Goal: Information Seeking & Learning: Learn about a topic

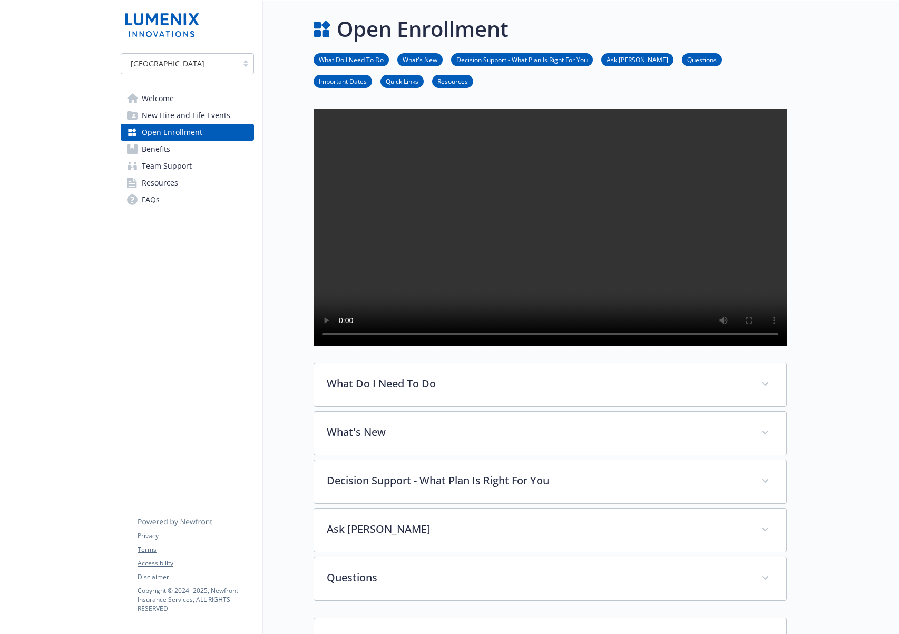
click at [148, 87] on div "[GEOGRAPHIC_DATA] Welcome New Hire and Life Events Open Enrollment Benefits Tea…" at bounding box center [187, 130] width 133 height 155
click at [148, 98] on span "Welcome" at bounding box center [158, 98] width 32 height 17
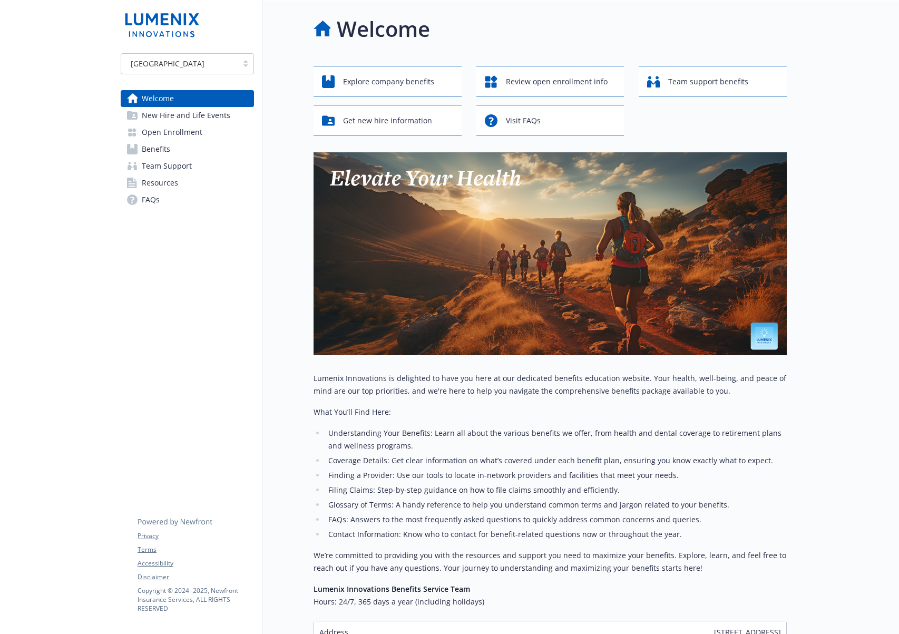
click at [201, 118] on span "New Hire and Life Events" at bounding box center [186, 115] width 89 height 17
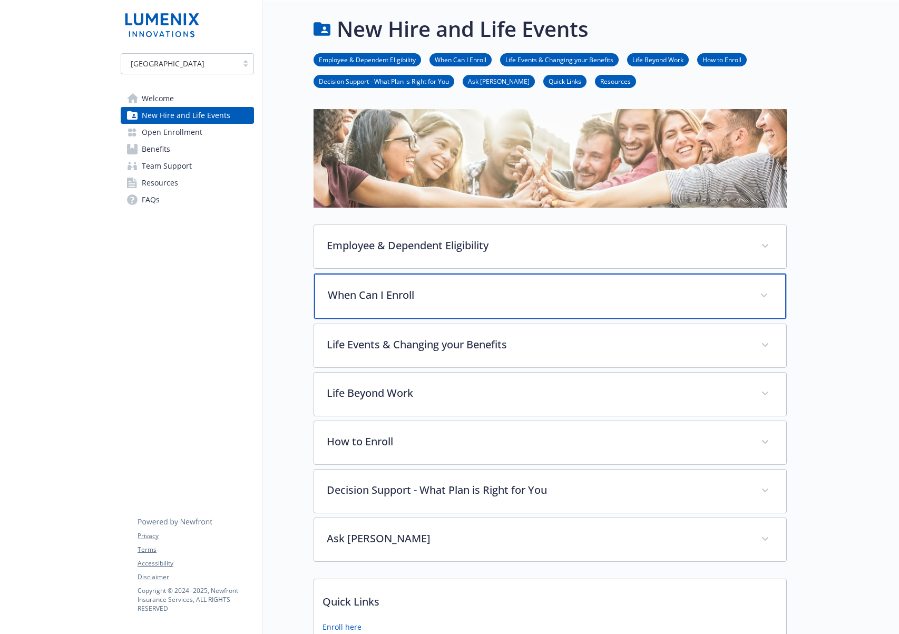
click at [364, 302] on p "When Can I Enroll" at bounding box center [538, 295] width 420 height 16
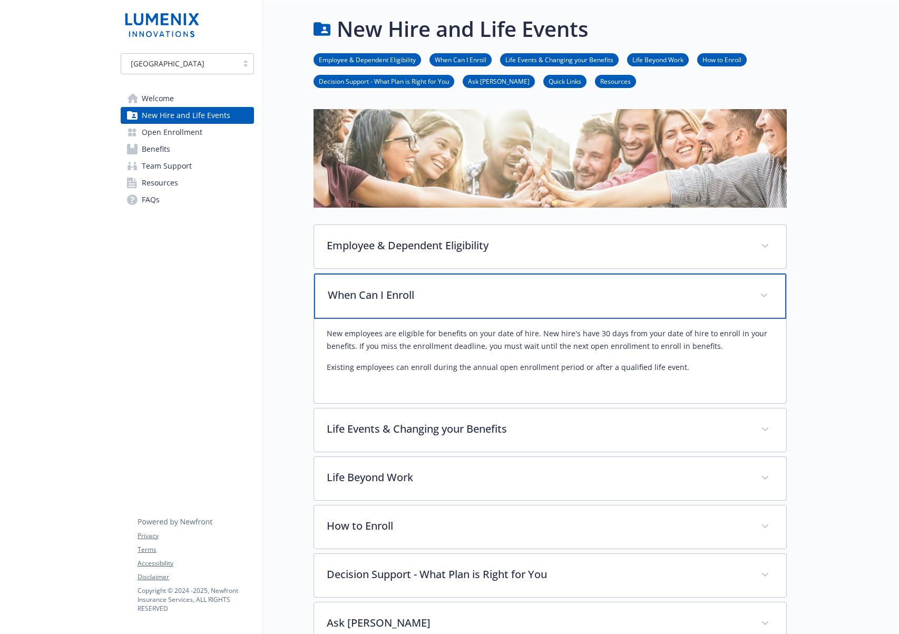
click at [394, 279] on div "When Can I Enroll" at bounding box center [550, 296] width 472 height 45
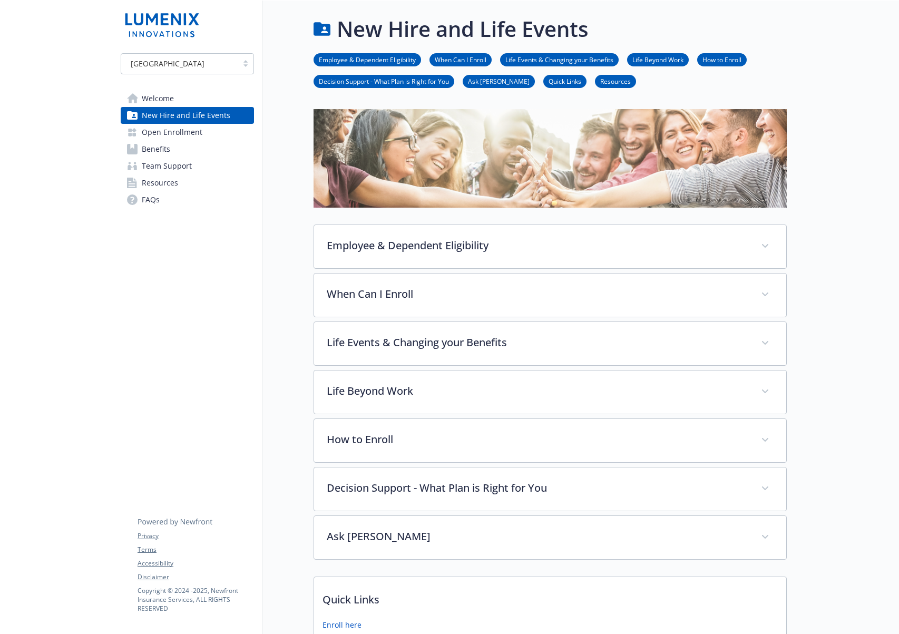
click at [186, 127] on span "Open Enrollment" at bounding box center [172, 132] width 61 height 17
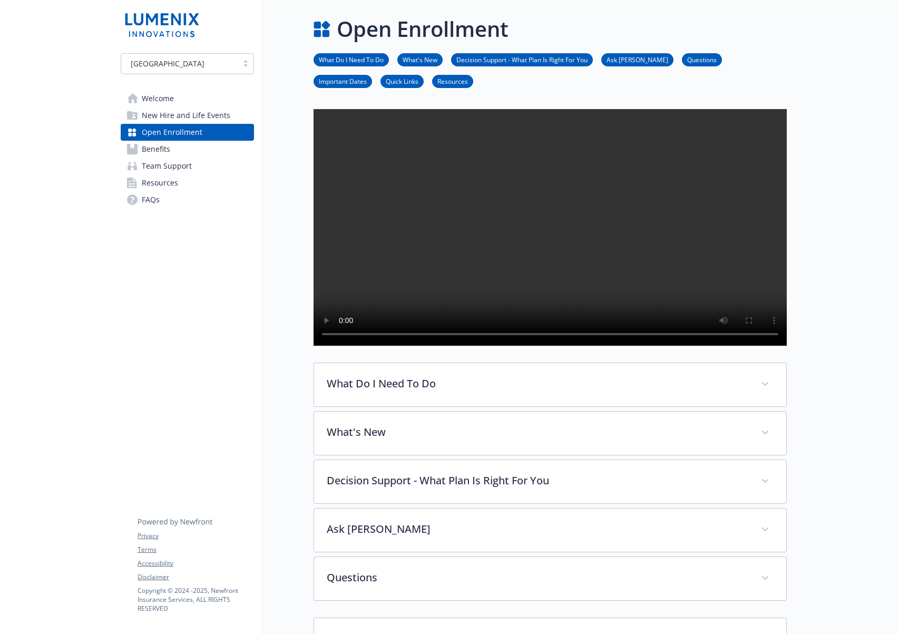
click at [171, 108] on span "New Hire and Life Events" at bounding box center [186, 115] width 89 height 17
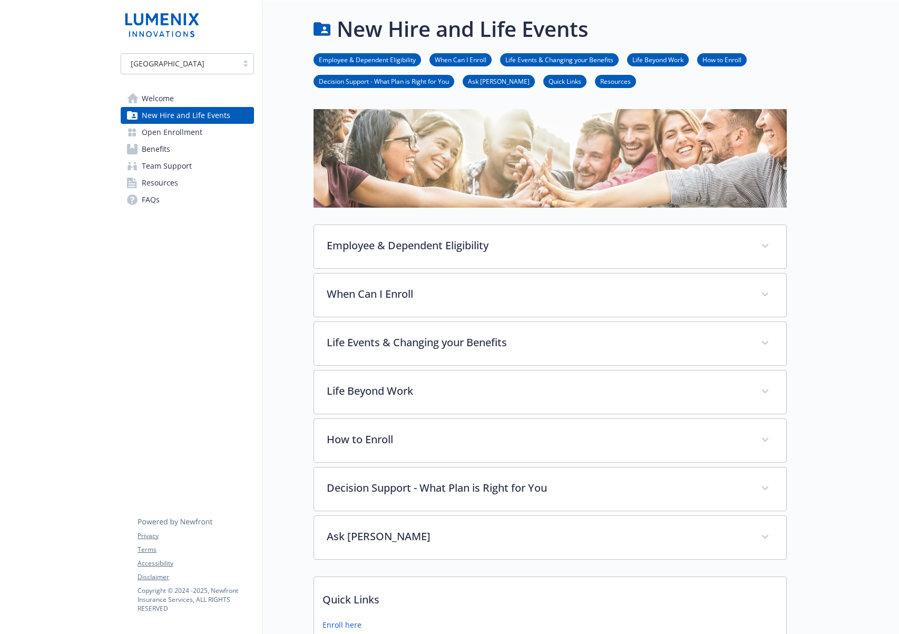
click at [162, 151] on span "Benefits" at bounding box center [156, 149] width 28 height 17
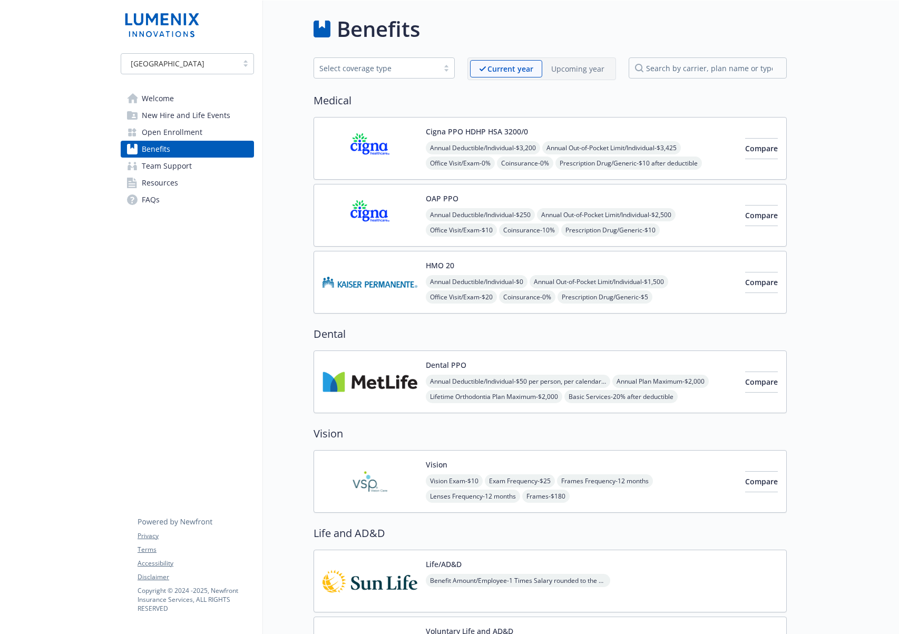
click at [159, 97] on span "Welcome" at bounding box center [158, 98] width 32 height 17
